Goal: Contribute content

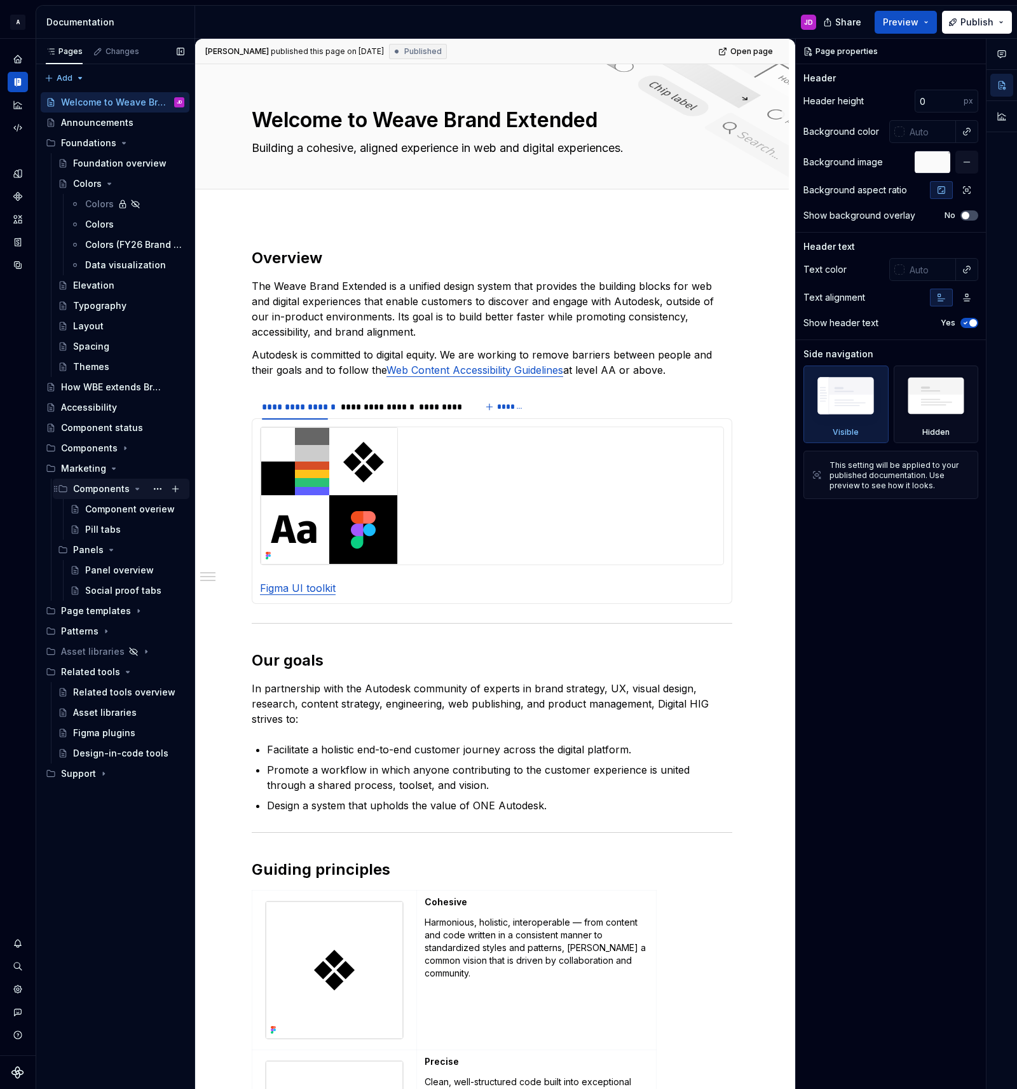
click at [133, 490] on icon "Page tree" at bounding box center [137, 489] width 10 height 10
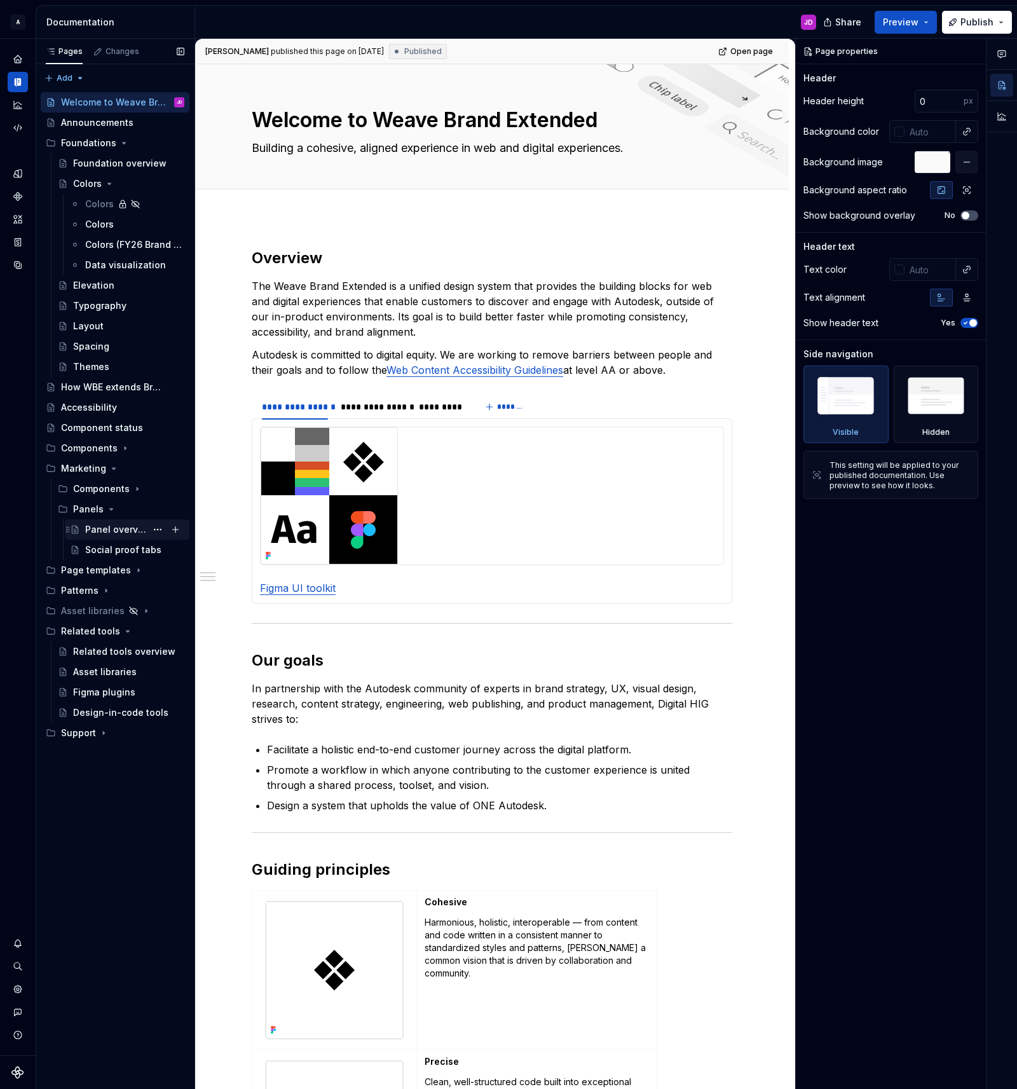
click at [126, 528] on div "Panel overview" at bounding box center [115, 529] width 61 height 13
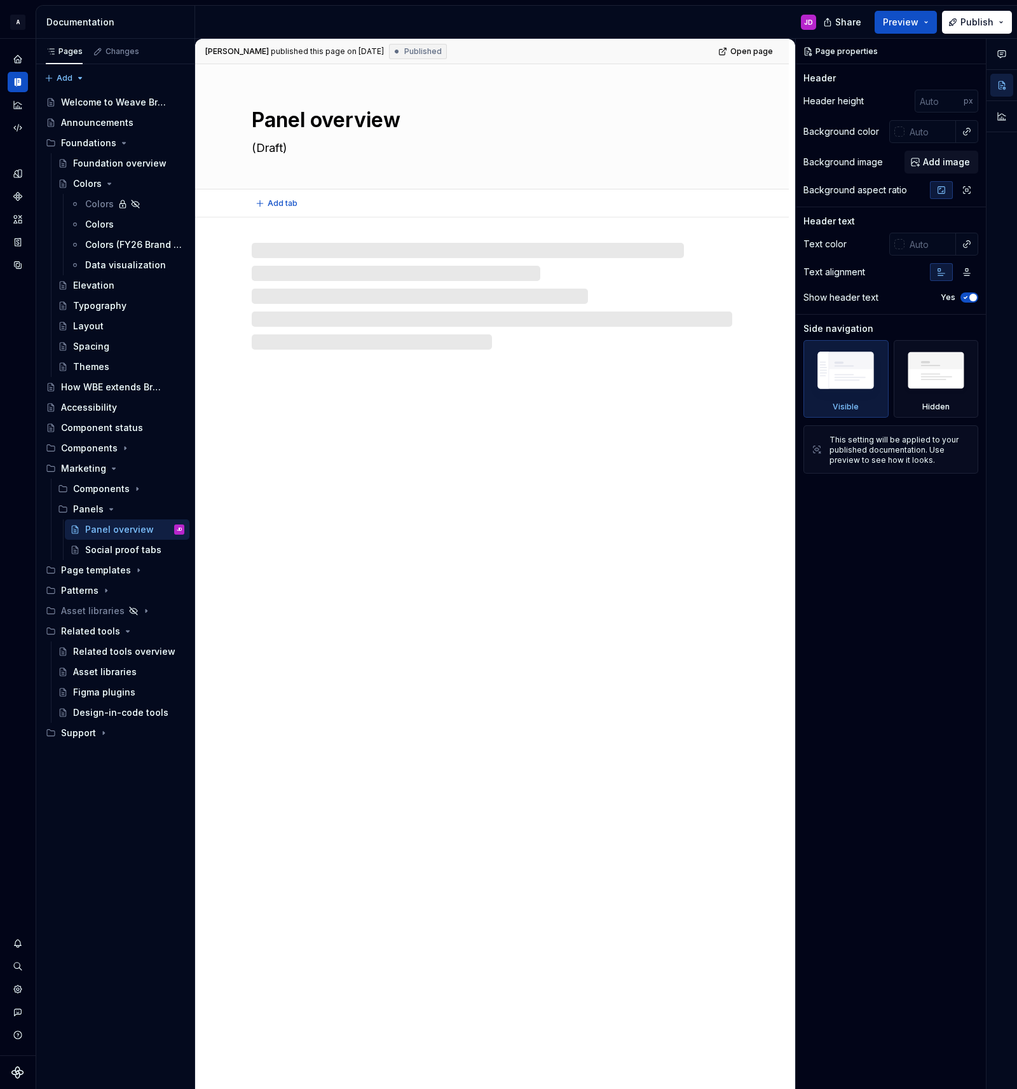
click at [266, 149] on textarea "(Draft)" at bounding box center [489, 148] width 481 height 20
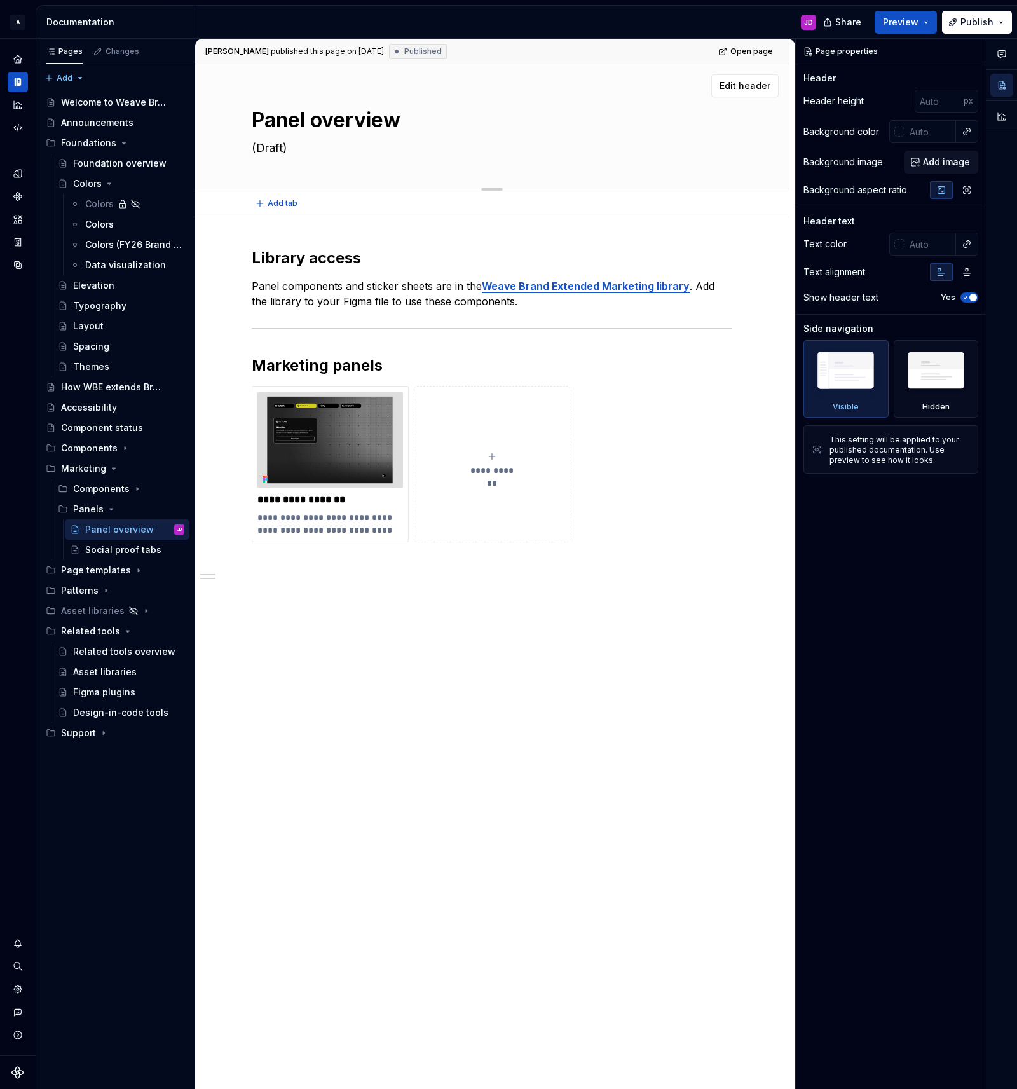
click at [268, 147] on textarea "(Draft)" at bounding box center [489, 148] width 481 height 20
type textarea "*"
type textarea "A"
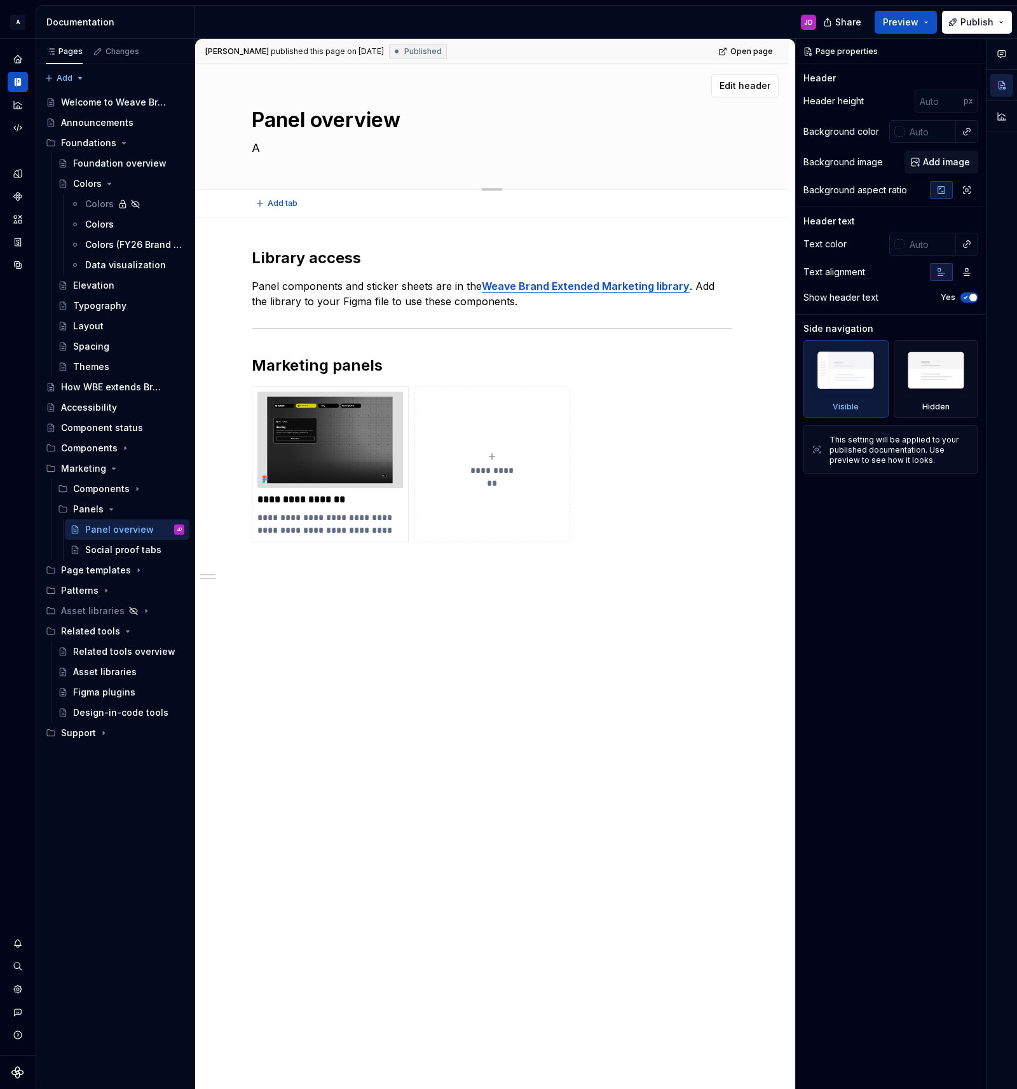
type textarea "*"
type textarea "Al"
type textarea "*"
type textarea "All"
type textarea "*"
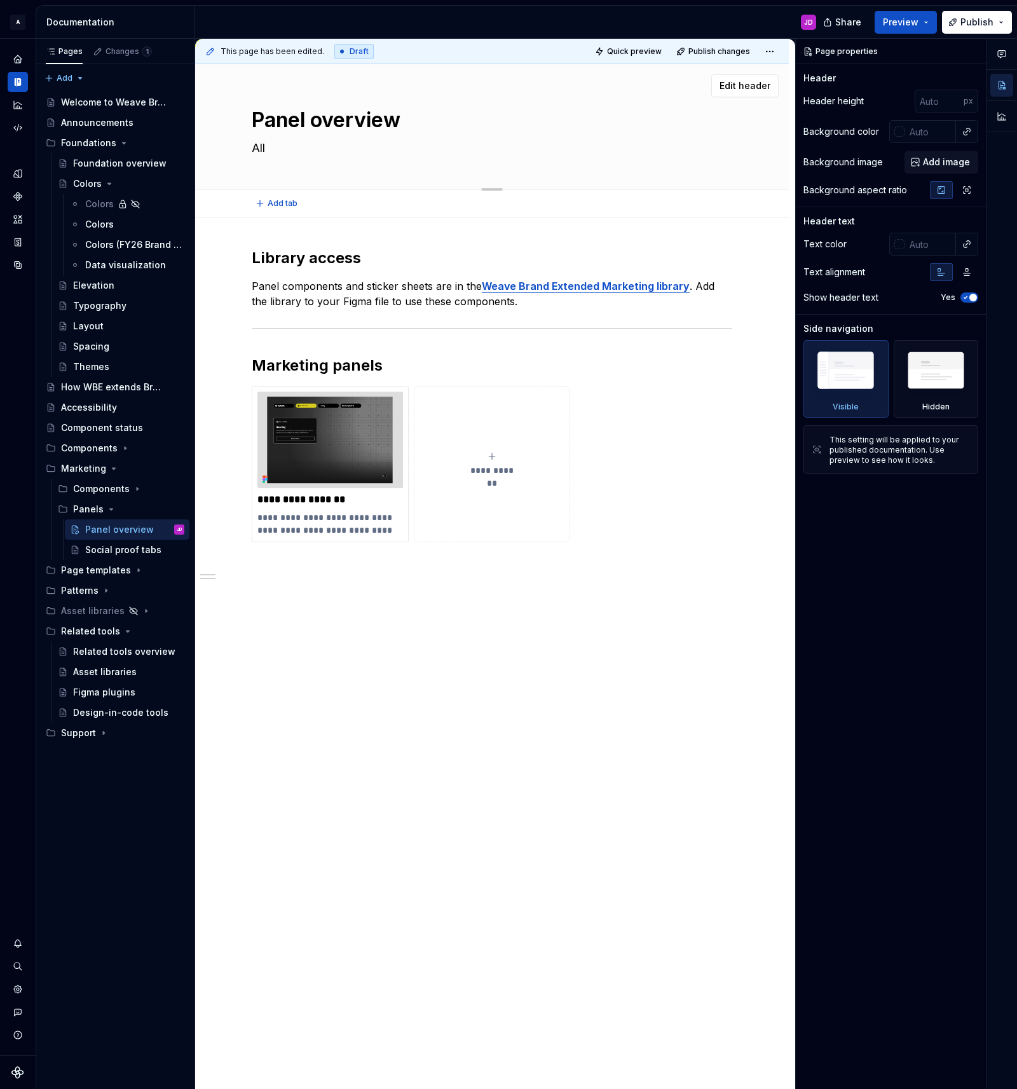
type textarea "All"
type textarea "*"
type textarea "All m"
type textarea "*"
type textarea "All ma"
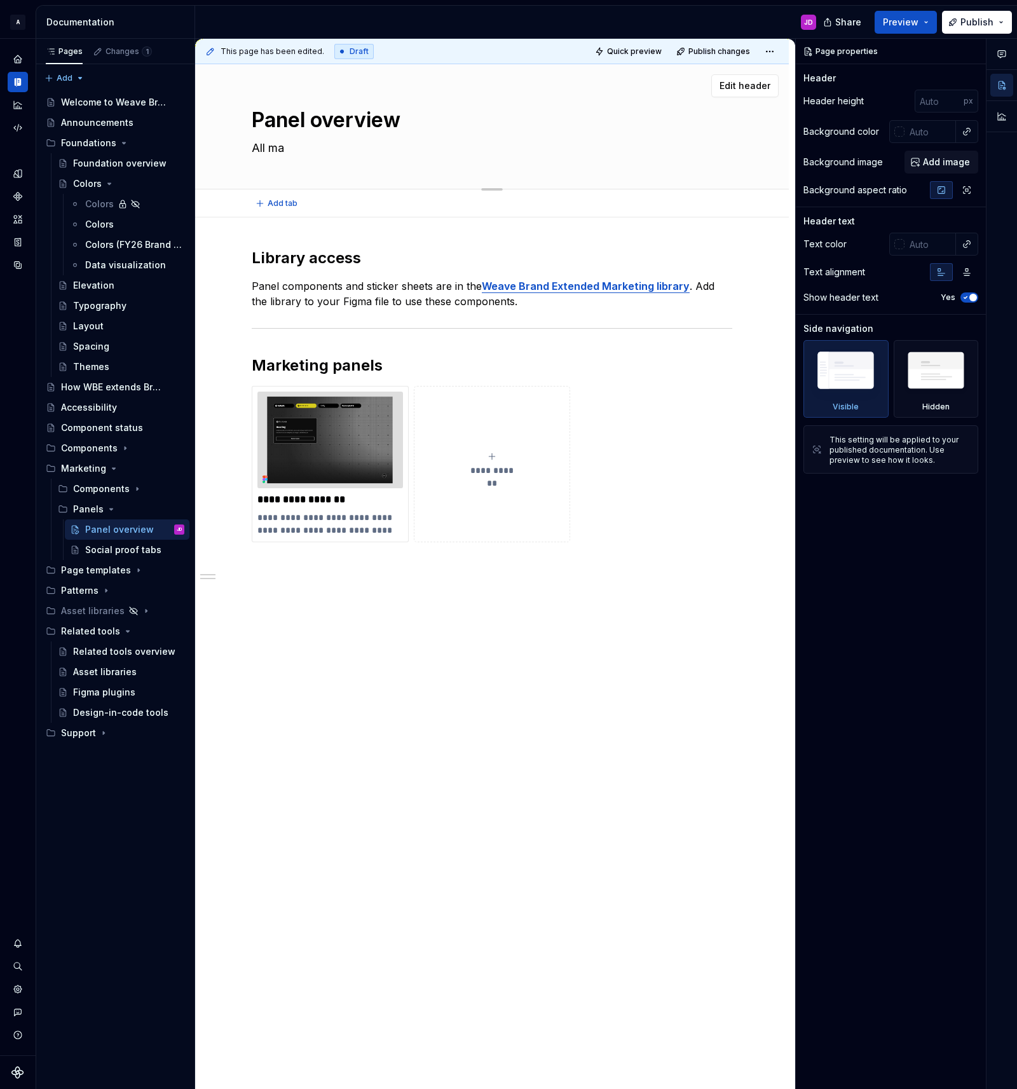
type textarea "*"
type textarea "All mar"
type textarea "*"
type textarea "All ma"
type textarea "*"
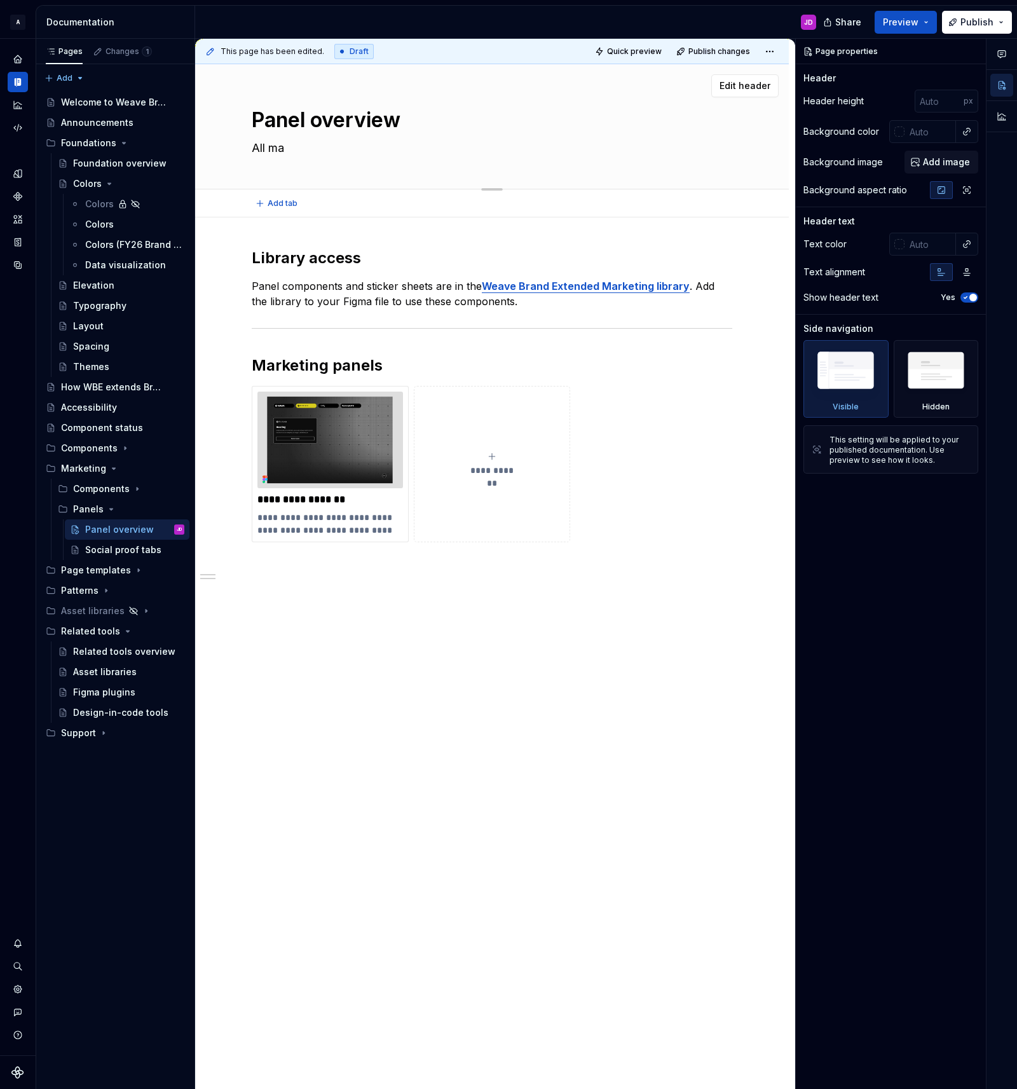
type textarea "All m"
type textarea "*"
type textarea "All"
type textarea "*"
type textarea "All p"
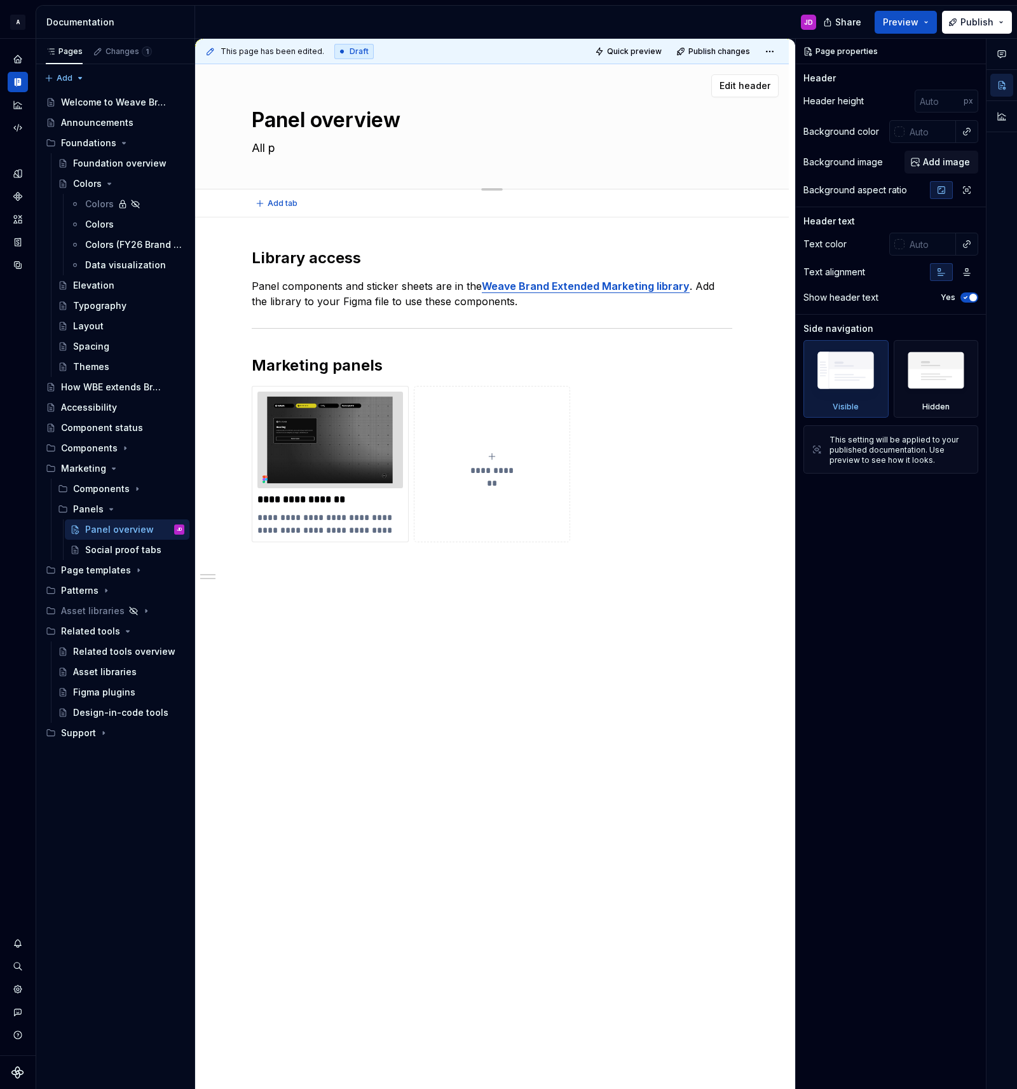
type textarea "*"
type textarea "All pn"
type textarea "*"
type textarea "All p"
type textarea "*"
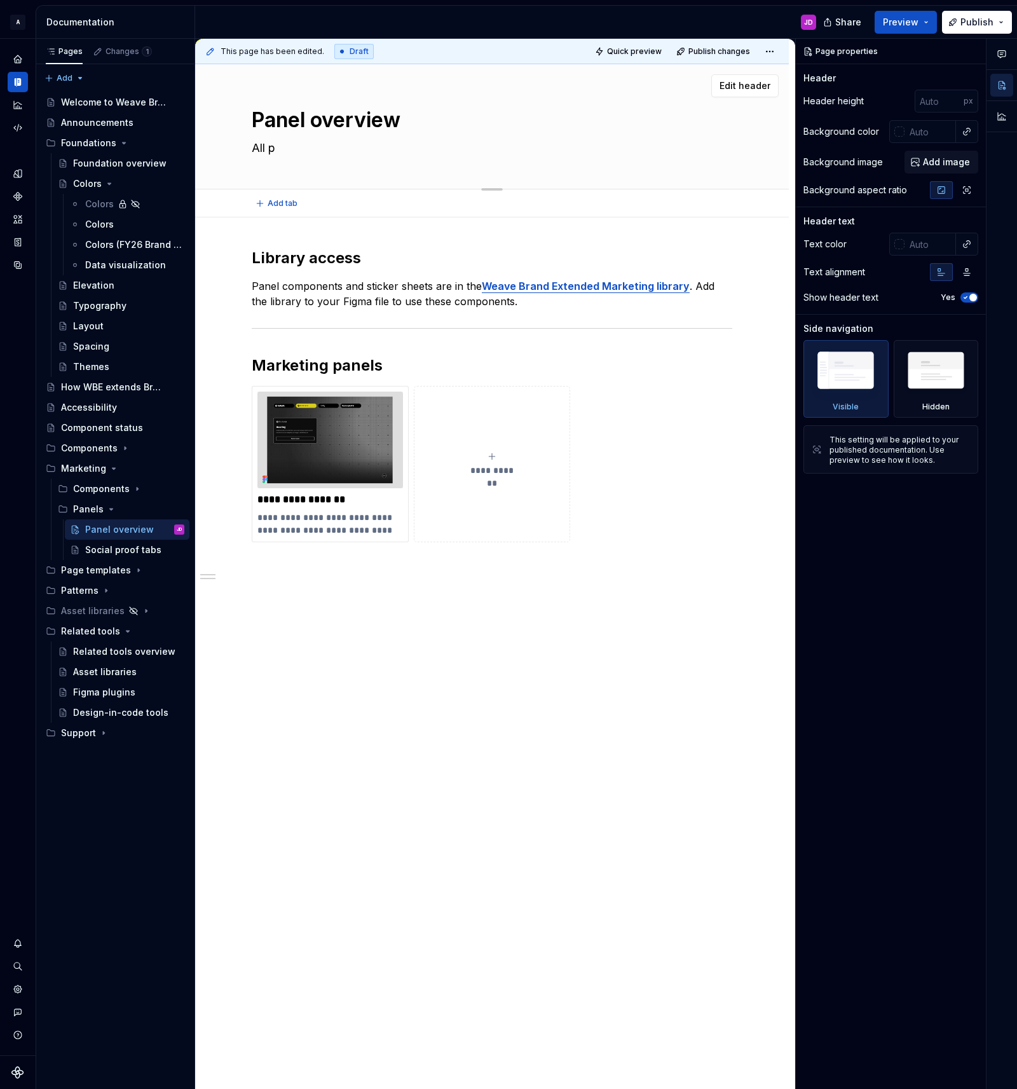
type textarea "All pa"
type textarea "*"
type textarea "All pan"
type textarea "*"
type textarea "All pane"
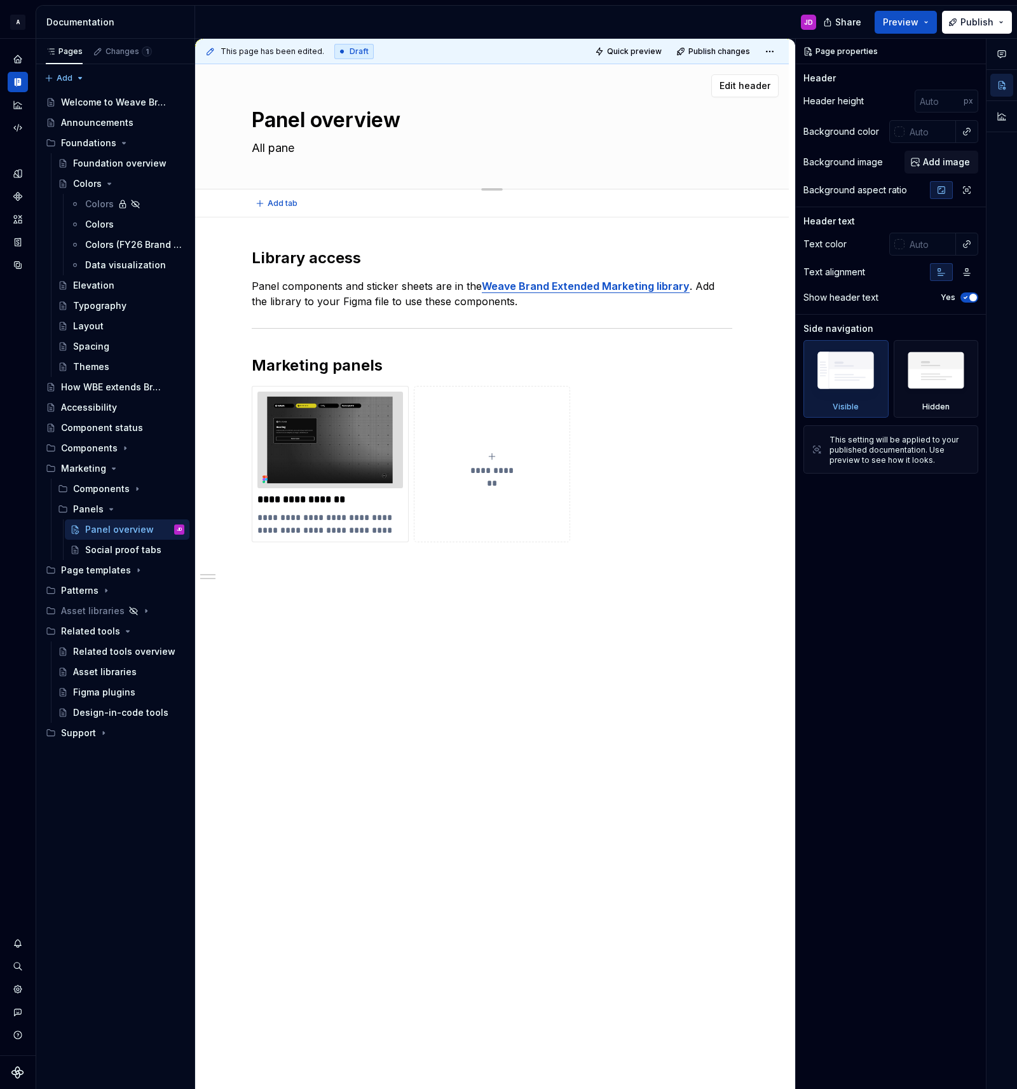
type textarea "*"
type textarea "All panel"
type textarea "*"
type textarea "All panels"
type textarea "*"
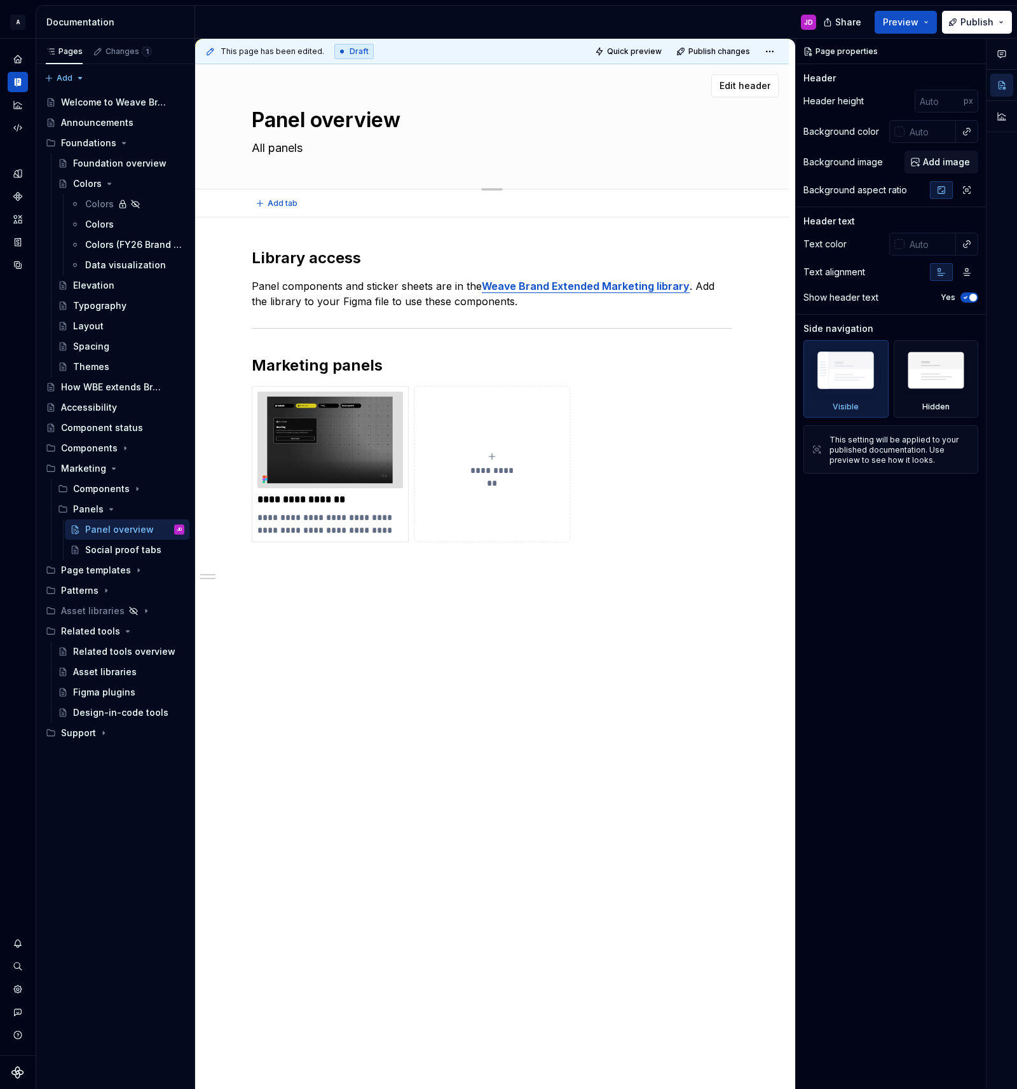
type textarea "All panels"
type textarea "*"
type textarea "All panels a"
type textarea "*"
type textarea "All panels av"
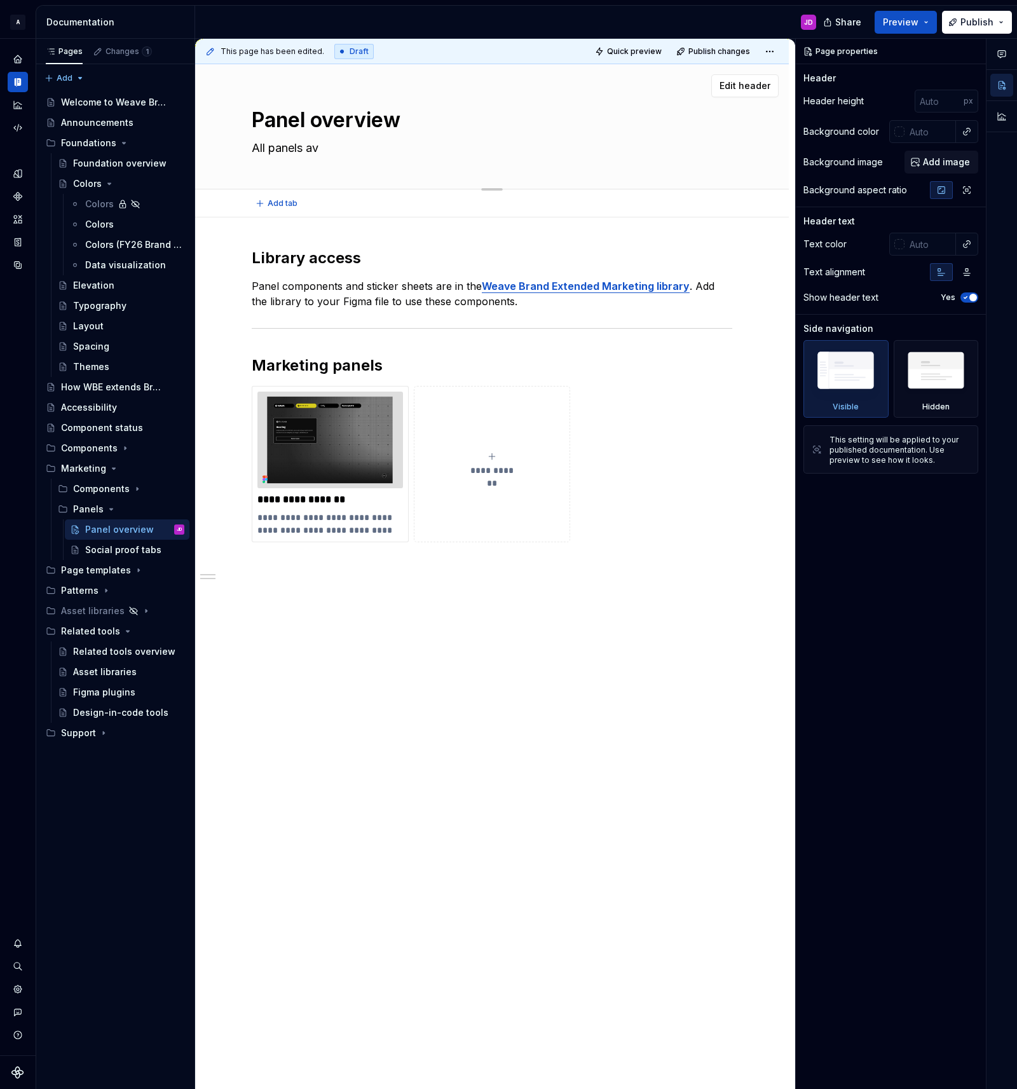
type textarea "*"
type textarea "All panels ava"
type textarea "*"
type textarea "All panels avai"
type textarea "*"
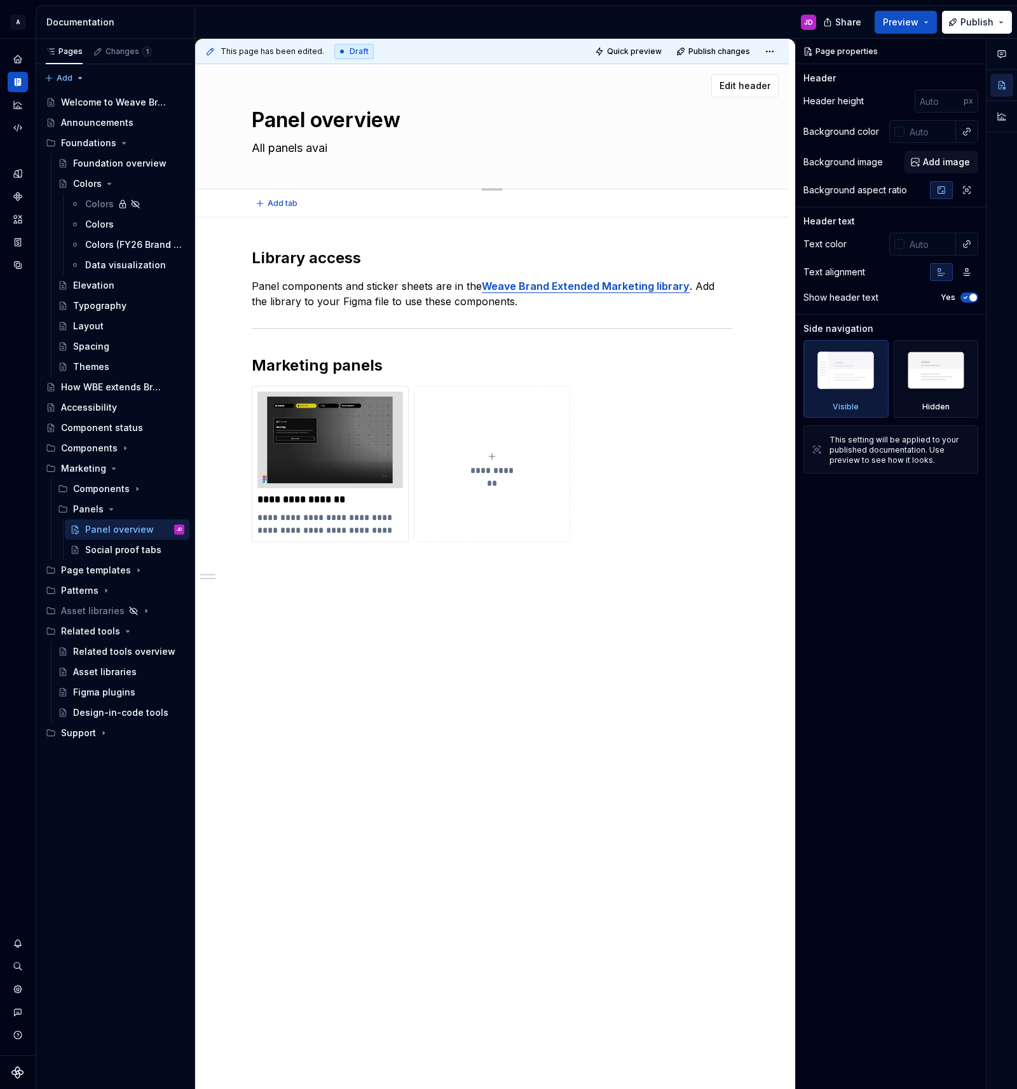
type textarea "All panels avail"
type textarea "*"
type textarea "All panels availa"
type textarea "*"
type textarea "All panels availab"
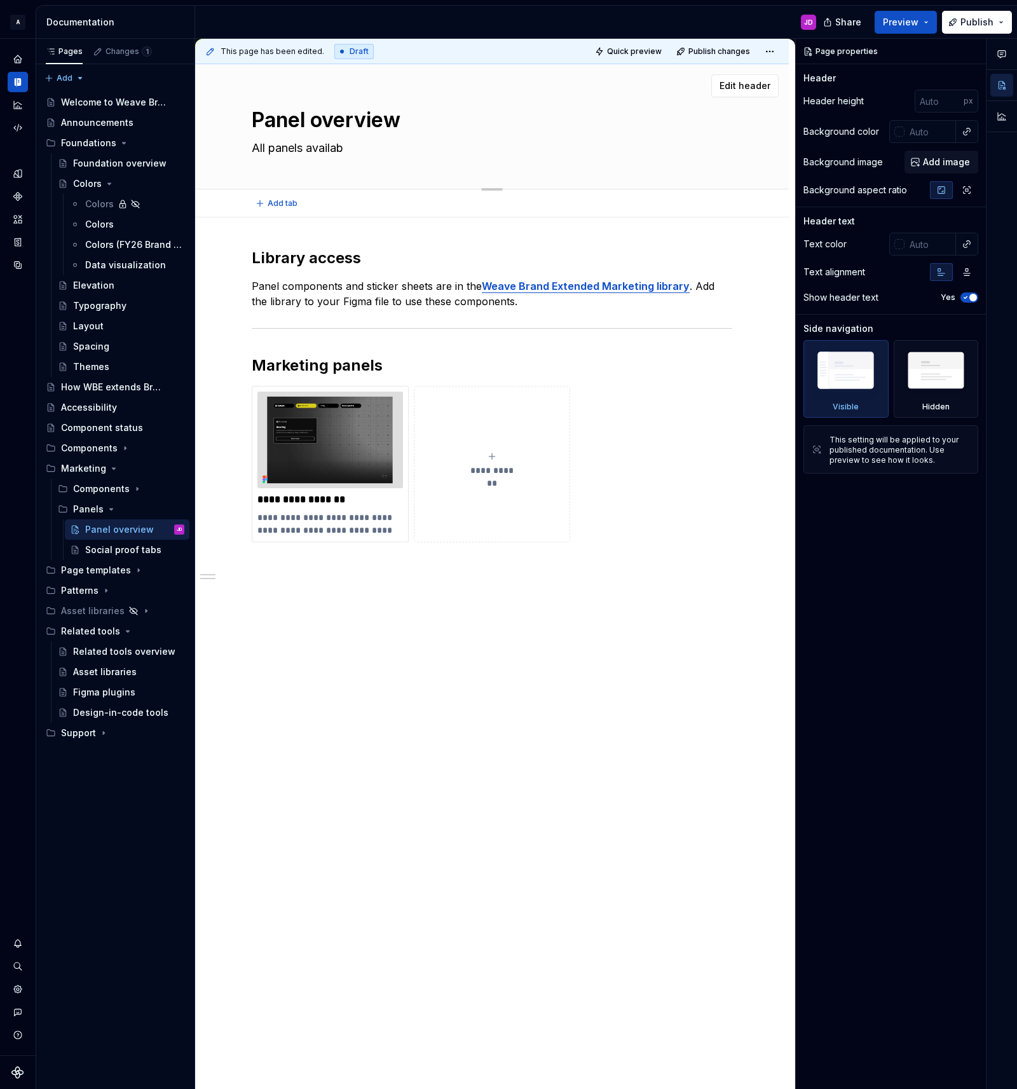
type textarea "*"
type textarea "All panels availabl"
type textarea "*"
type textarea "All panels available"
type textarea "*"
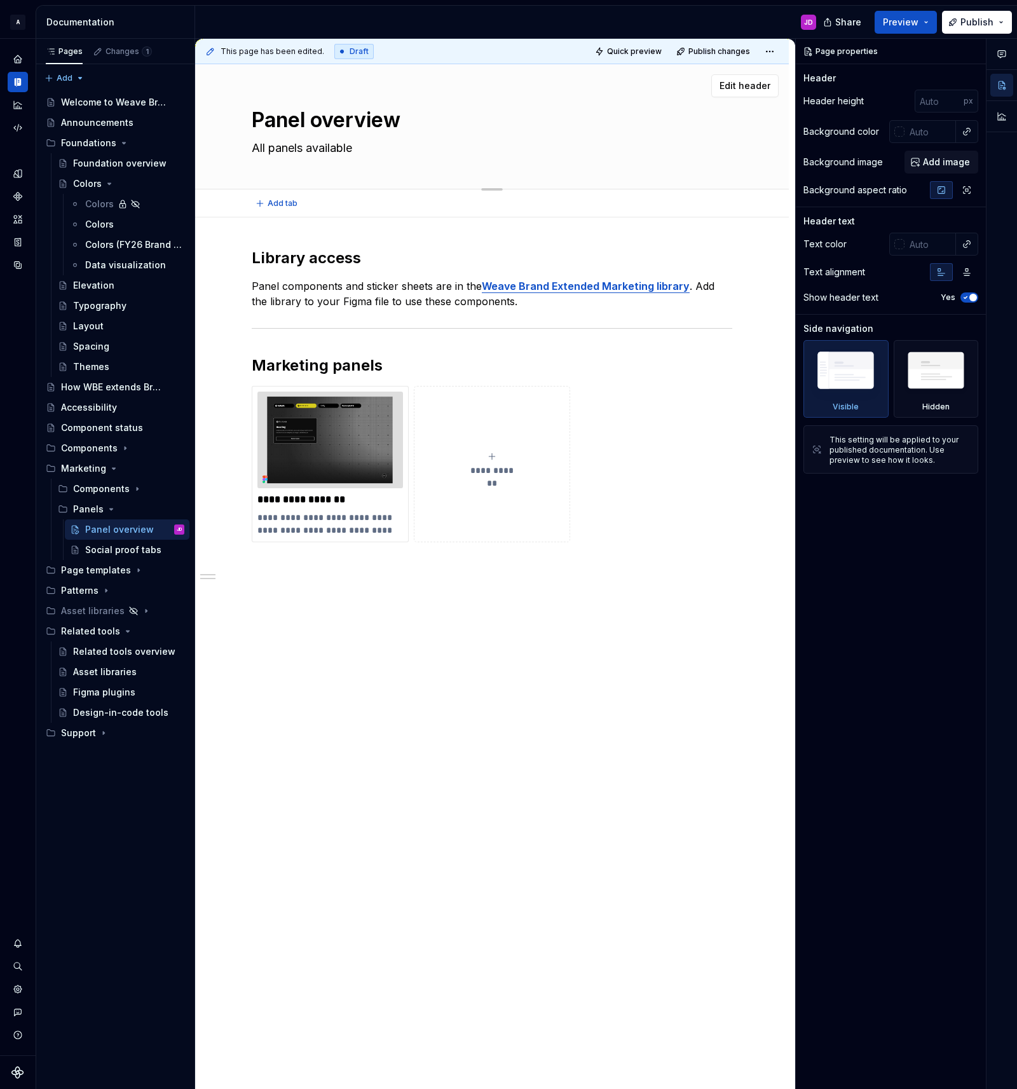
type textarea "All panels available"
type textarea "*"
type textarea "All panels available f"
type textarea "*"
type textarea "All panels available fo"
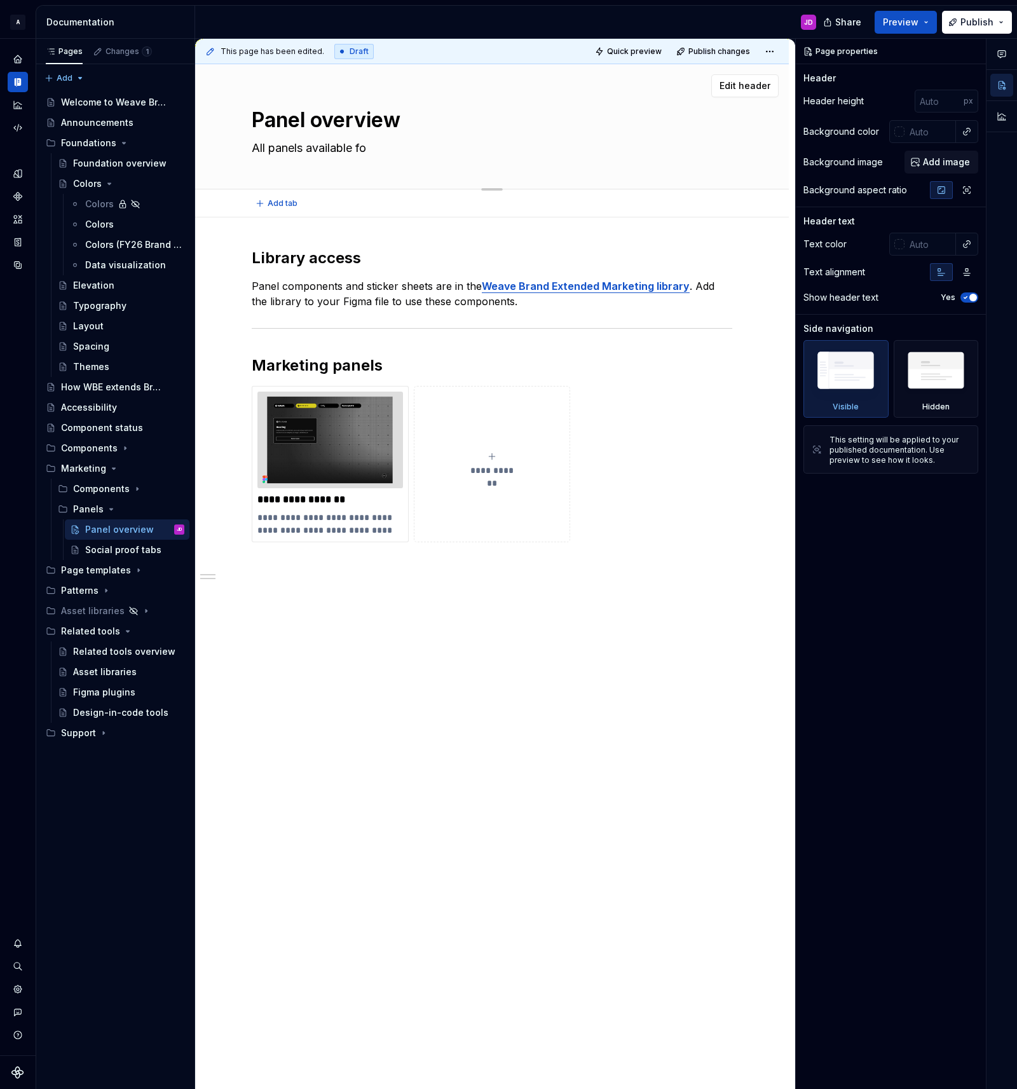
type textarea "*"
type textarea "All panels available for"
type textarea "*"
type textarea "All panels available for"
type textarea "*"
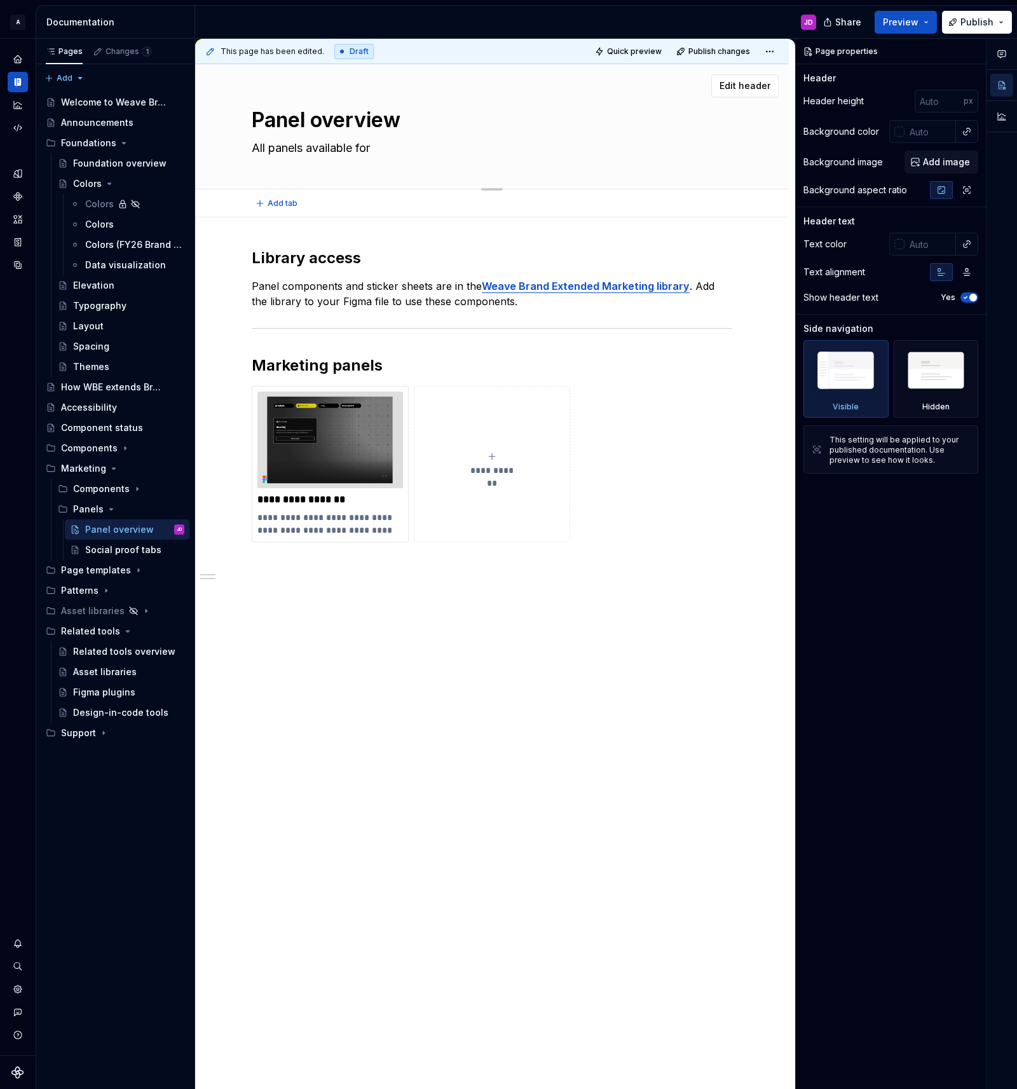
type textarea "All panels available for m"
type textarea "*"
type textarea "All panels available for ma"
type textarea "*"
type textarea "All panels available for mar"
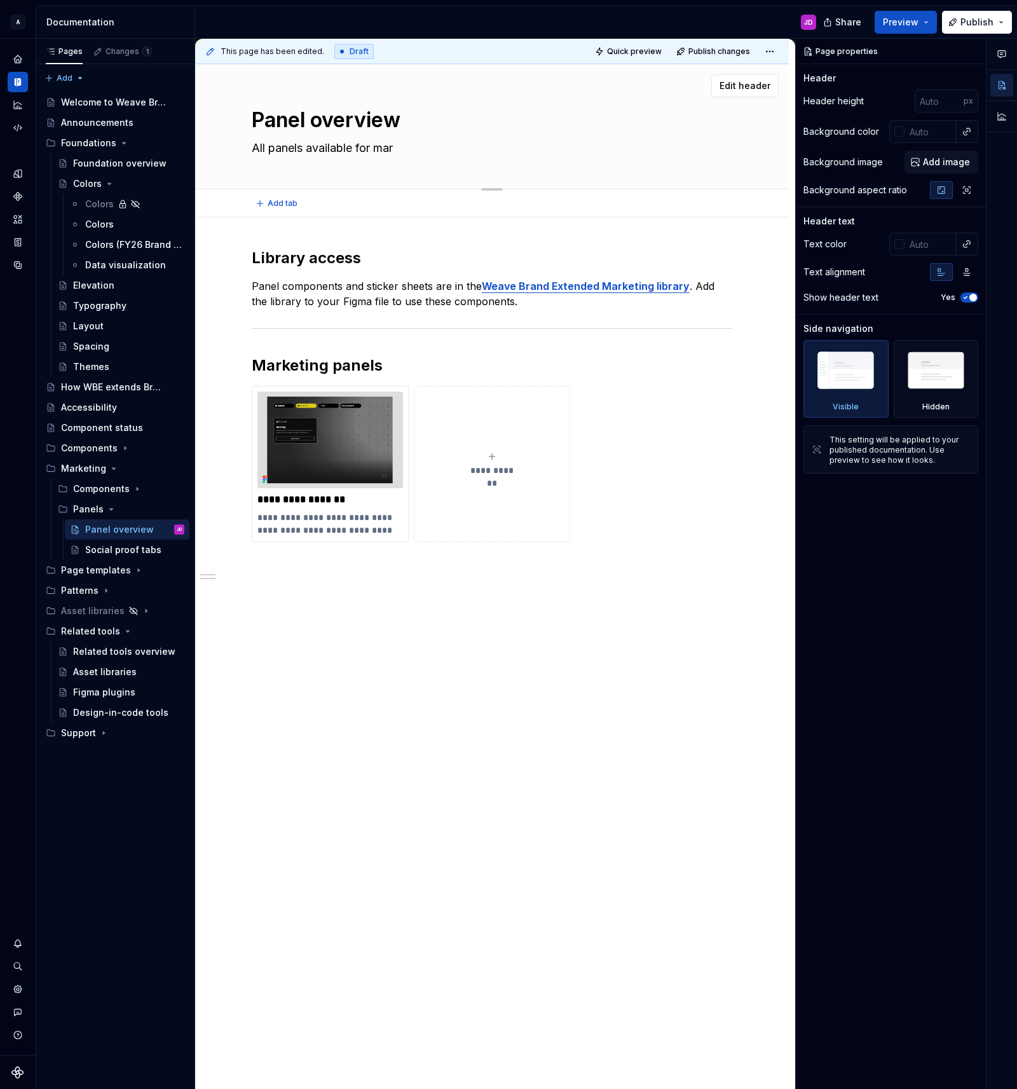
type textarea "*"
type textarea "All panels available for mark"
type textarea "*"
type textarea "All panels available for marke"
type textarea "*"
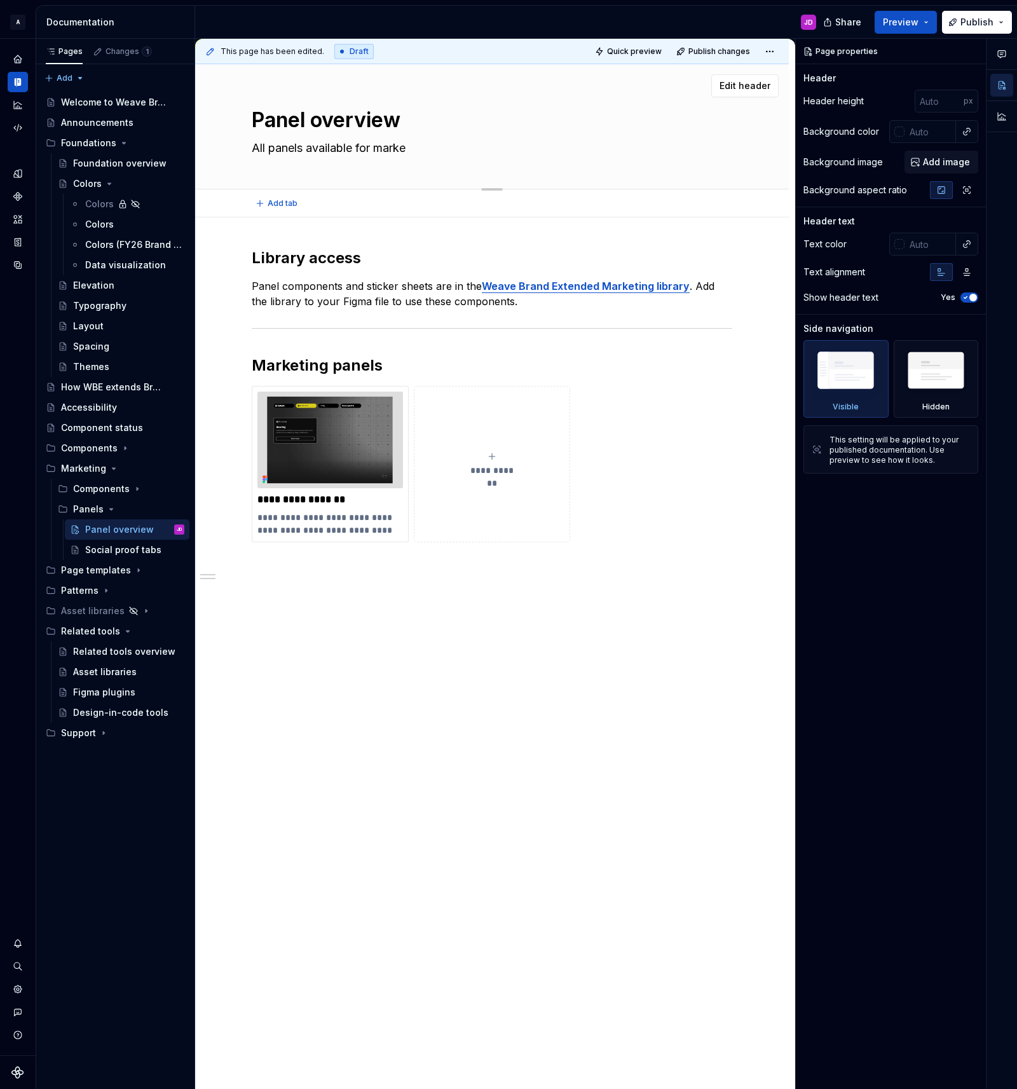
type textarea "All panels available for market"
type textarea "*"
type textarea "All panels available for marketi"
type textarea "*"
type textarea "All panels available for marketin"
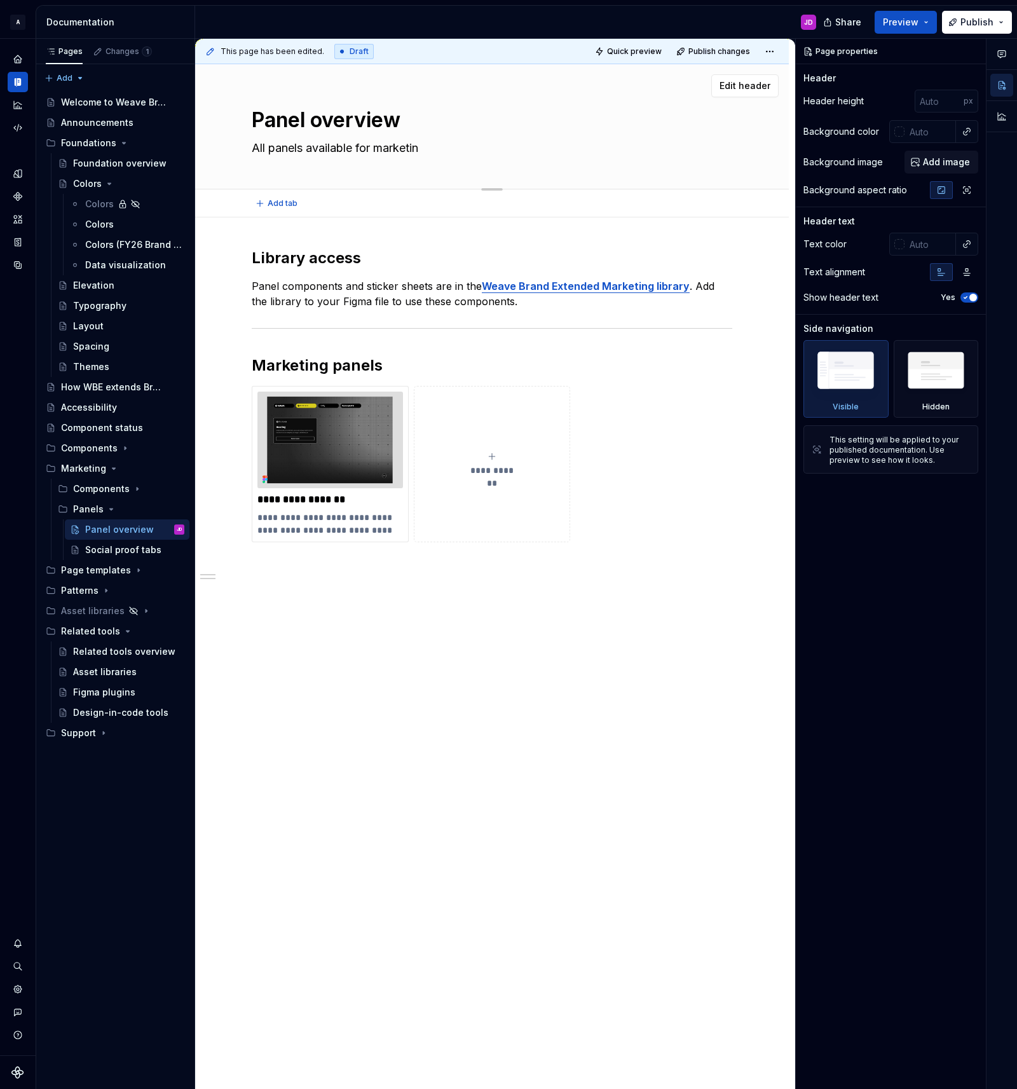
type textarea "*"
type textarea "All panels available for marketing"
type textarea "*"
type textarea "All panels available for marketing"
type textarea "*"
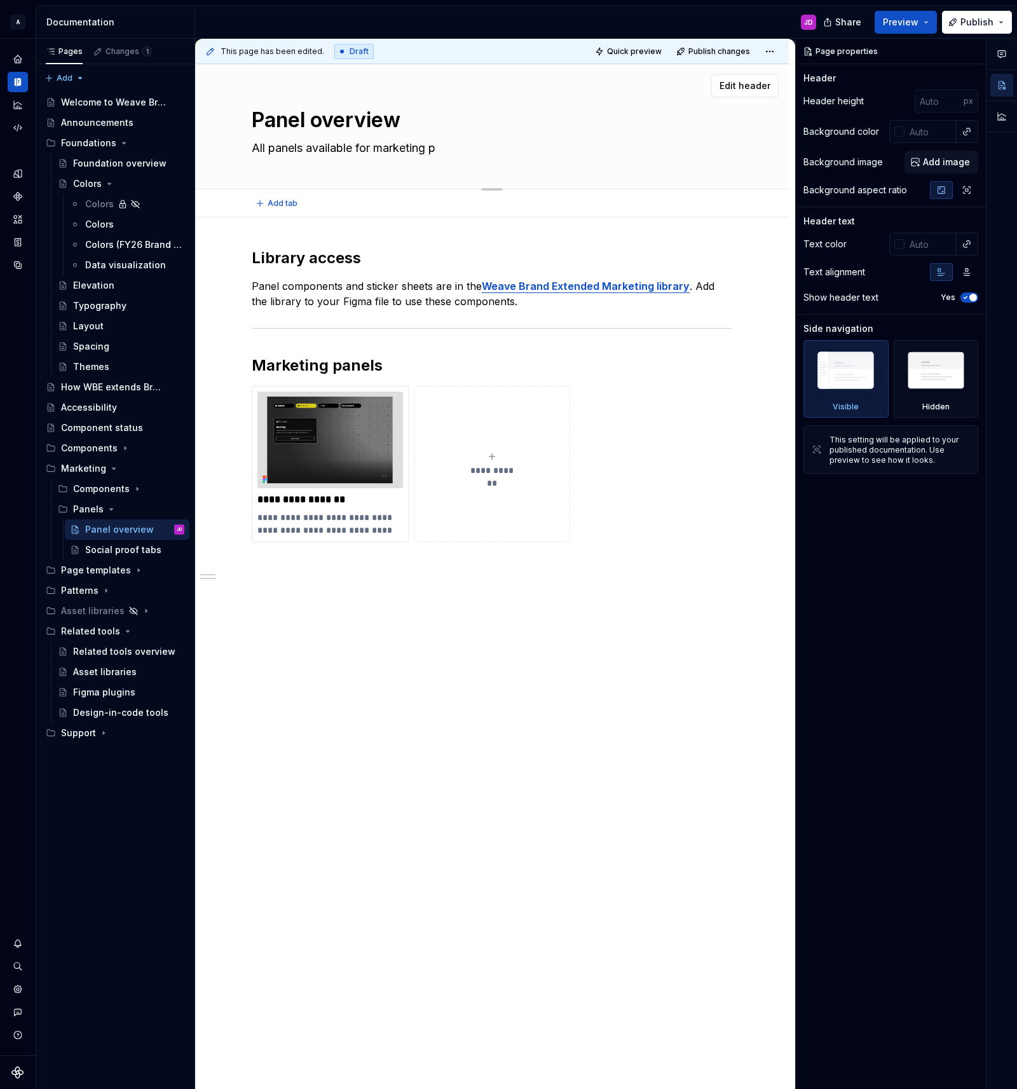
type textarea "All panels available for marketing pa"
type textarea "*"
type textarea "All panels available for marketing pag"
type textarea "*"
type textarea "All panels available for marketing page"
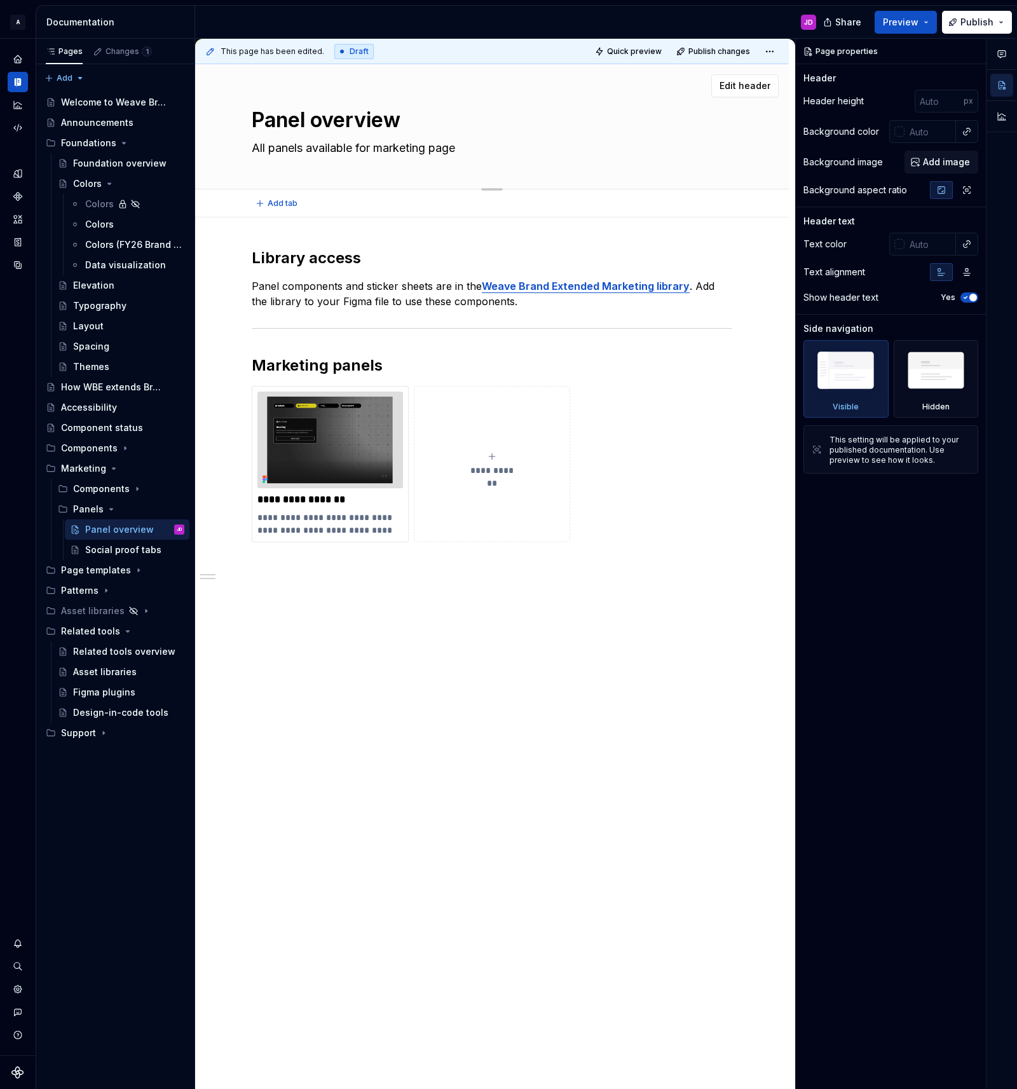
type textarea "*"
type textarea "All panels available for marketing page"
type textarea "*"
type textarea "All panels available for marketing page"
type textarea "*"
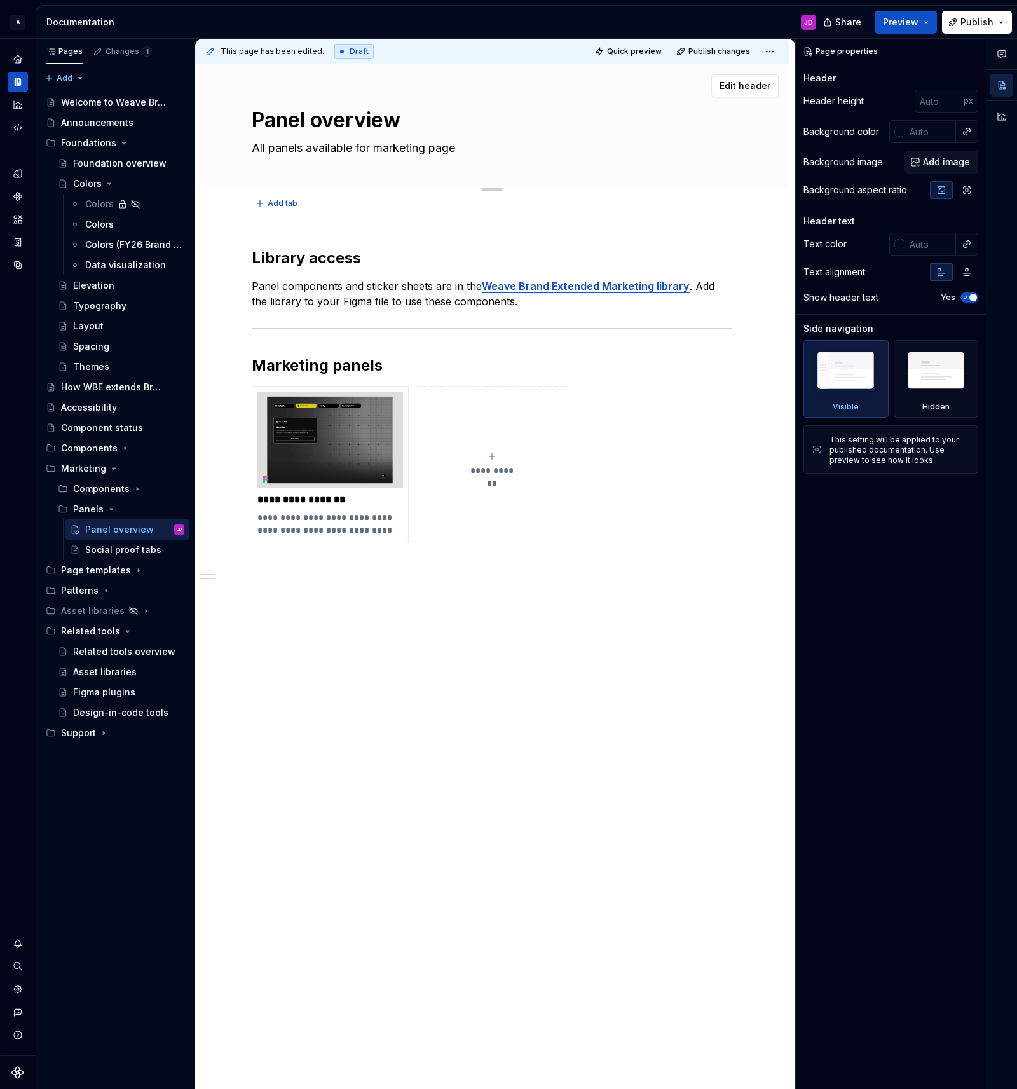
type textarea "All panels available for marketing page-"
type textarea "*"
type textarea "All panels available for marketing page-t"
type textarea "*"
type textarea "All panels available for marketing page-typ"
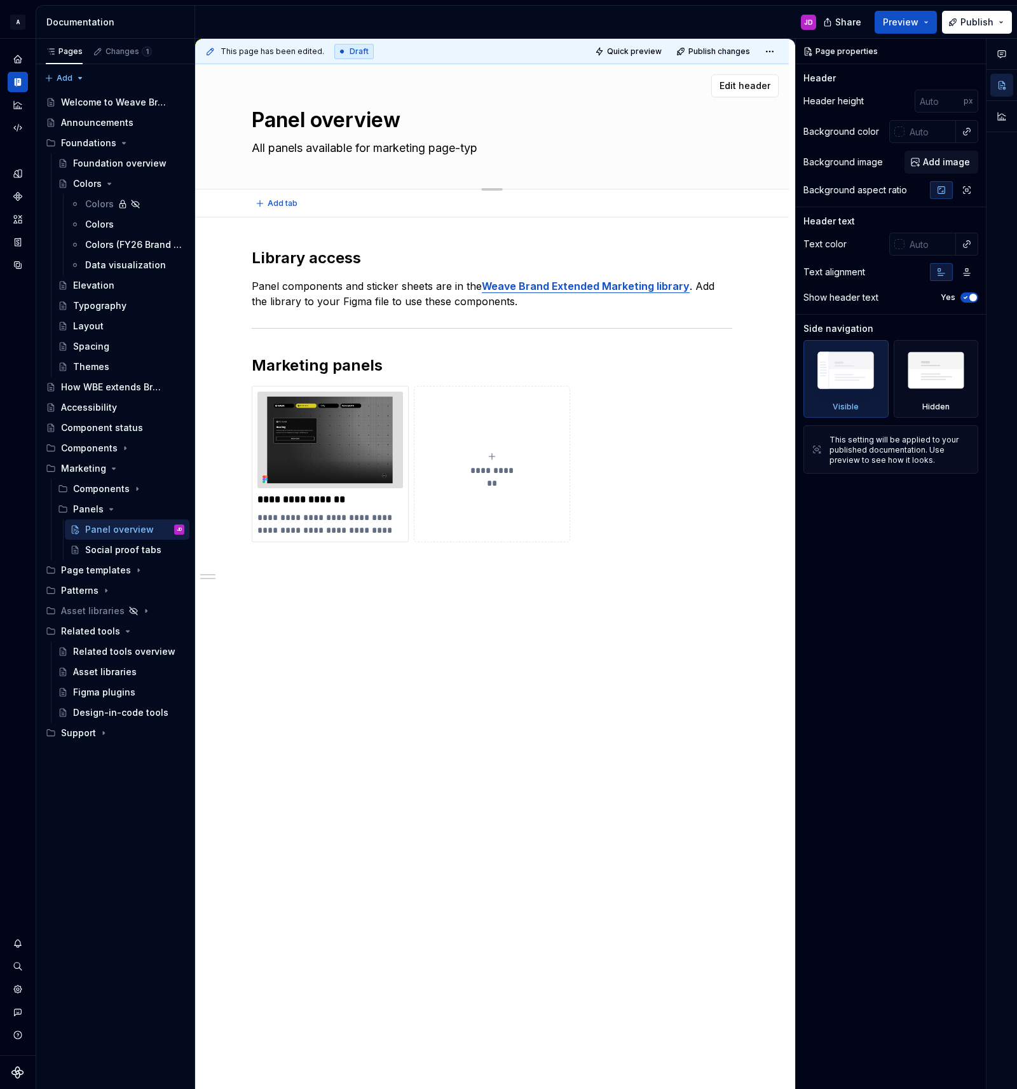
type textarea "*"
type textarea "All panels available for marketing page-types"
type textarea "*"
type textarea "All panels available for marketing page-types"
click at [113, 552] on div "Social proof tabs" at bounding box center [115, 550] width 61 height 13
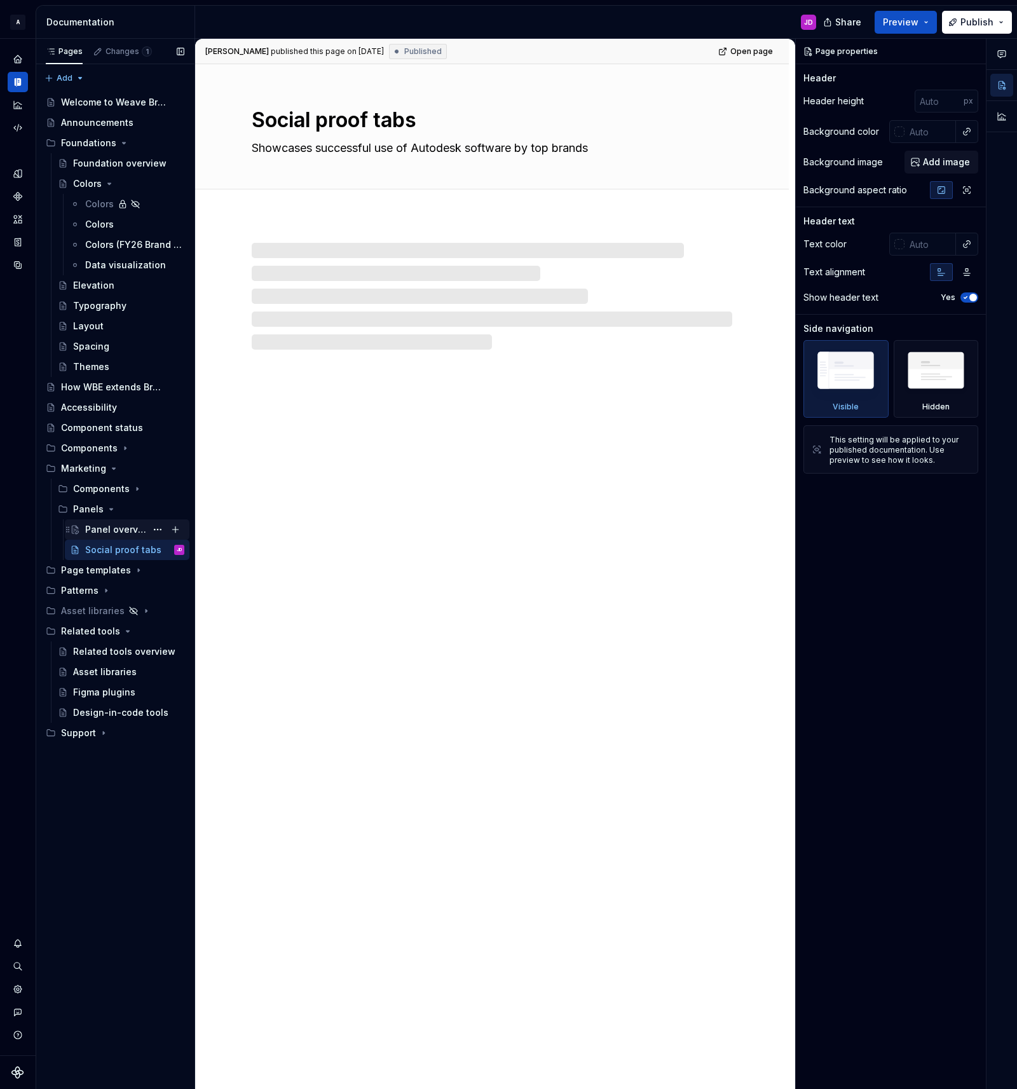
click at [113, 526] on div "Panel overview" at bounding box center [115, 529] width 61 height 13
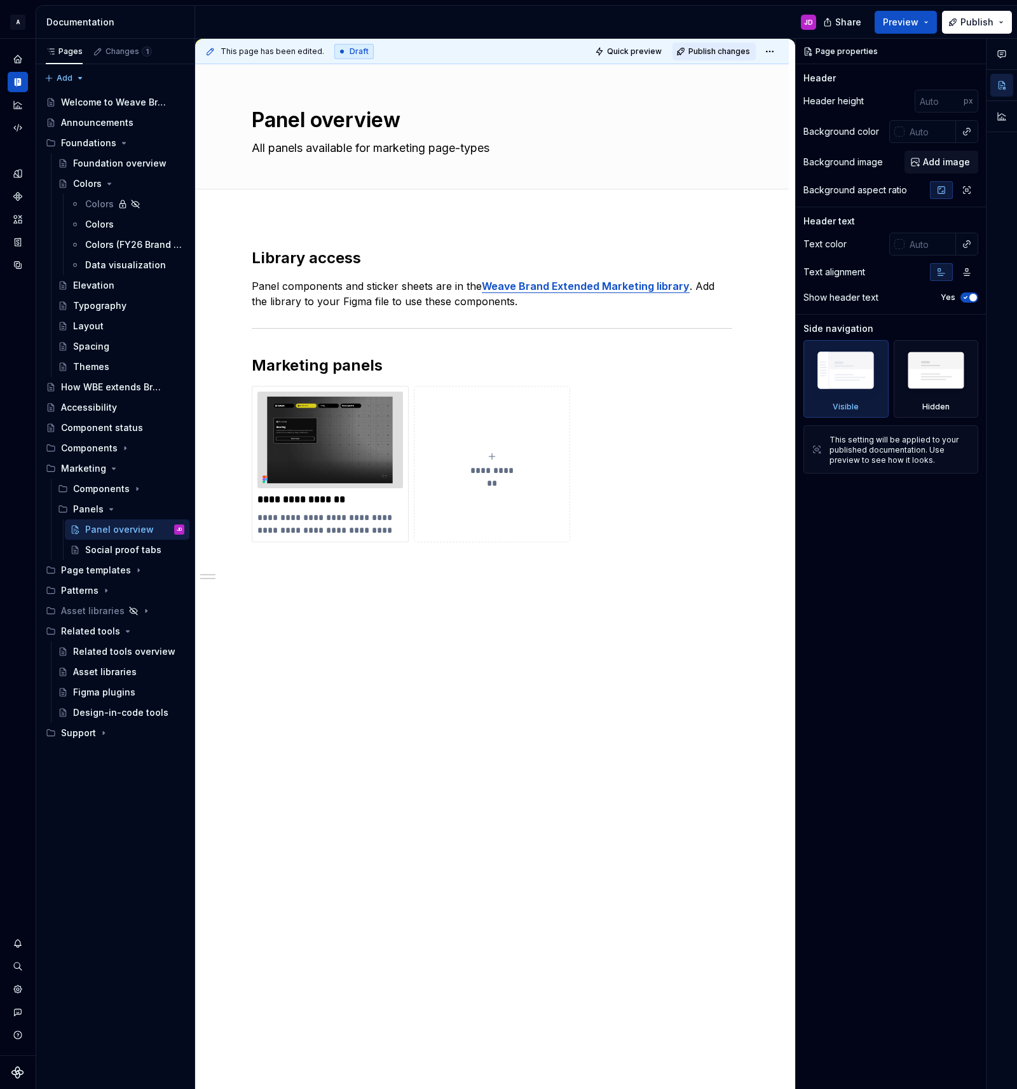
click at [709, 50] on span "Publish changes" at bounding box center [720, 51] width 62 height 10
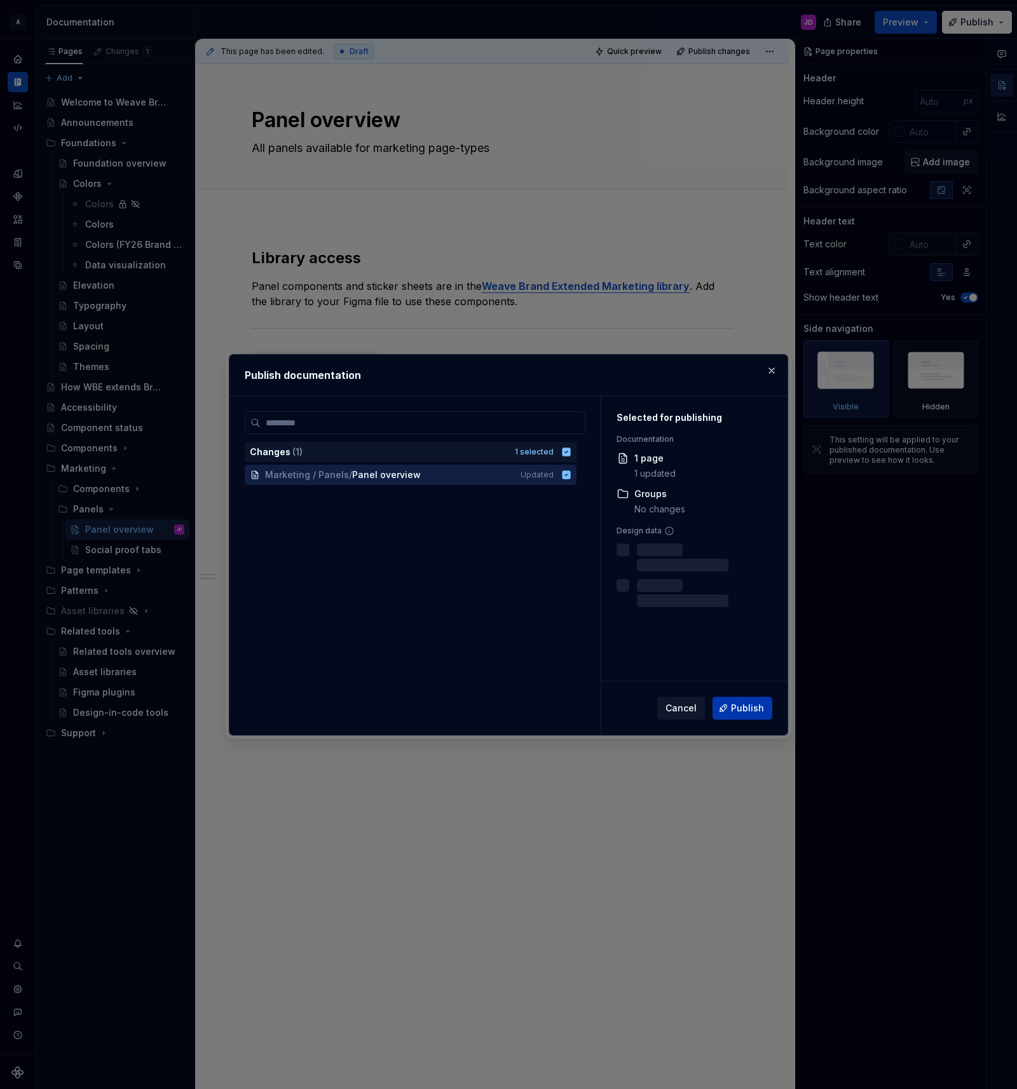
click at [743, 706] on span "Publish" at bounding box center [747, 708] width 33 height 13
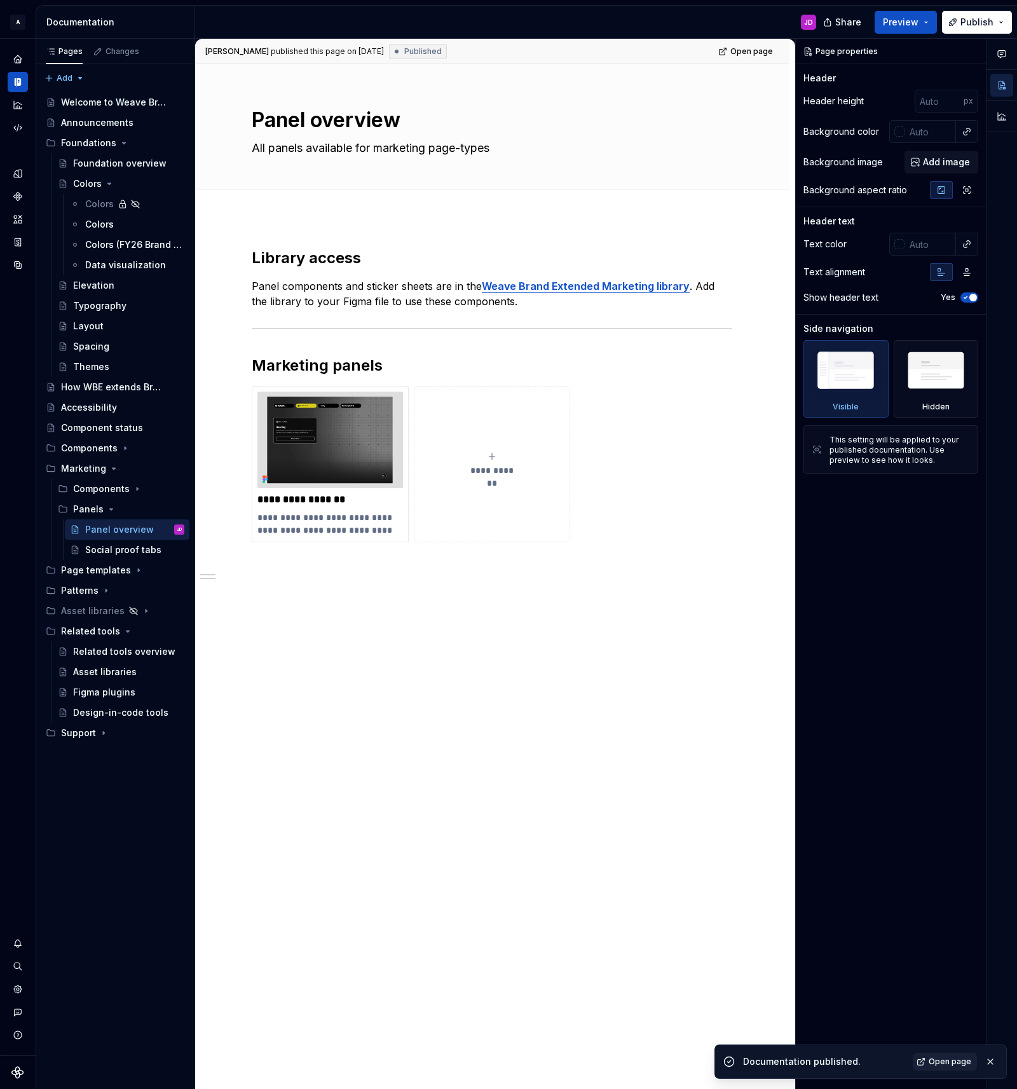
type textarea "*"
